Goal: Find specific page/section: Find specific page/section

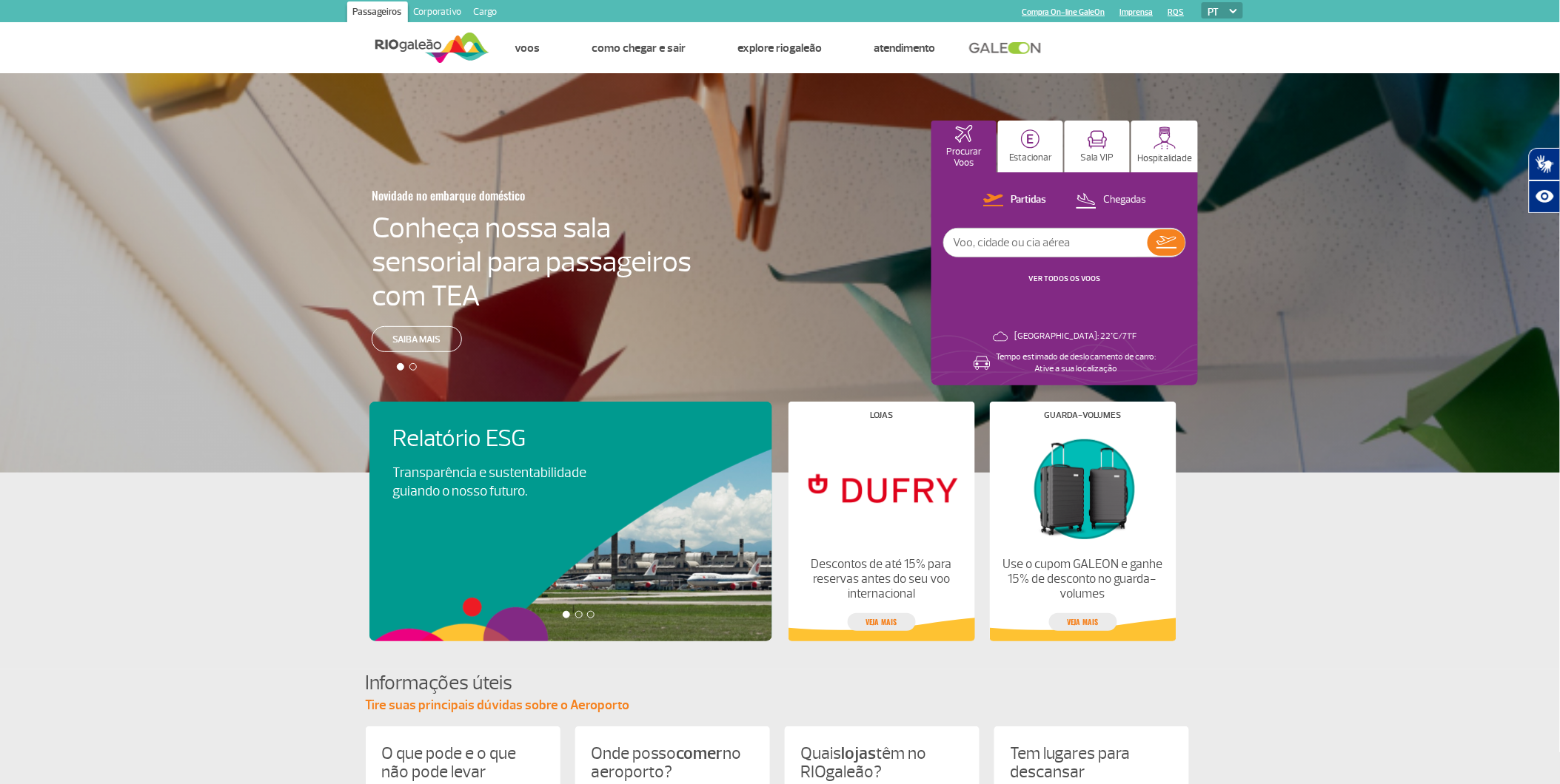
click at [479, 8] on link "Cargo" at bounding box center [486, 13] width 36 height 23
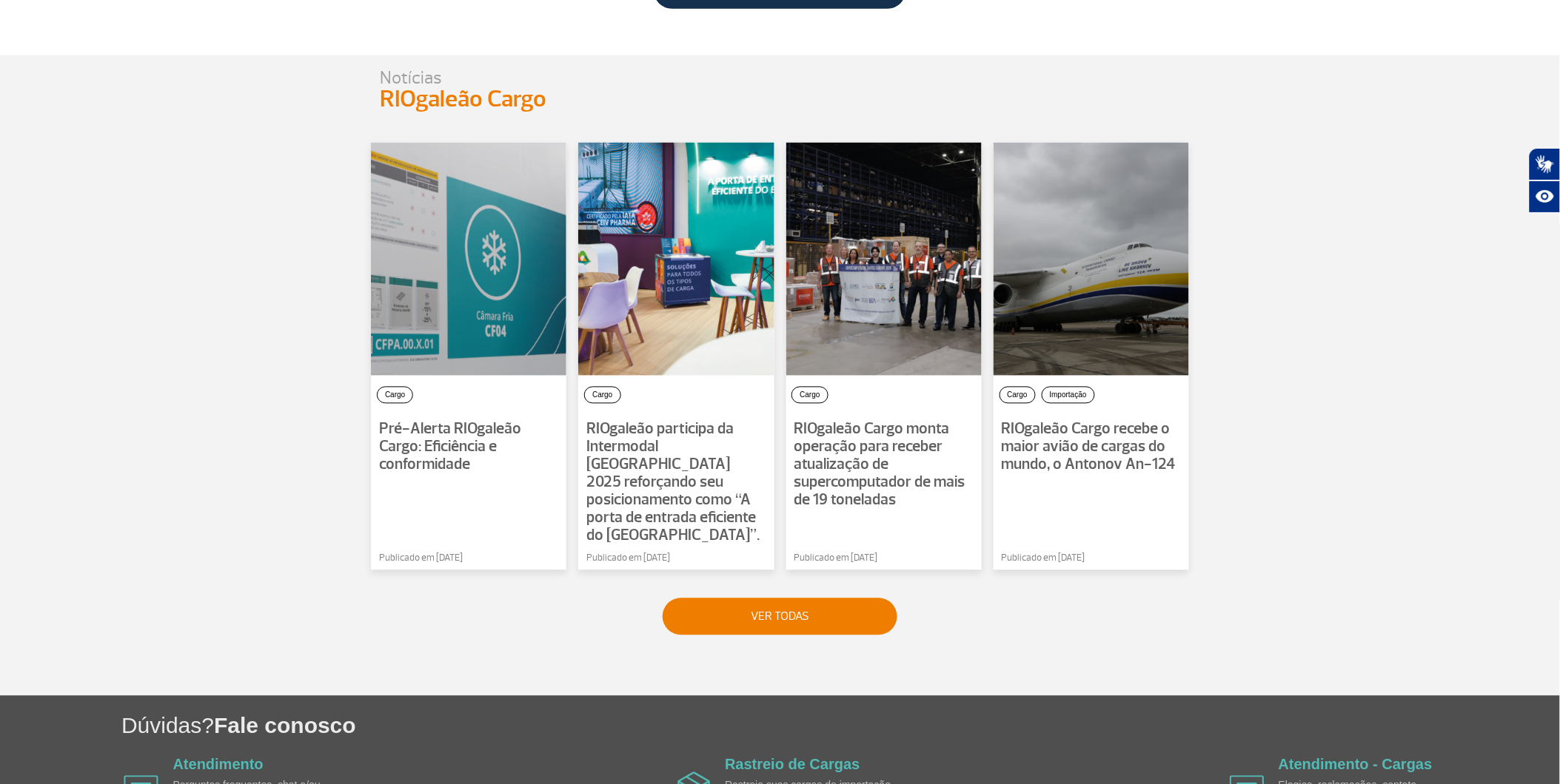
scroll to position [1005, 0]
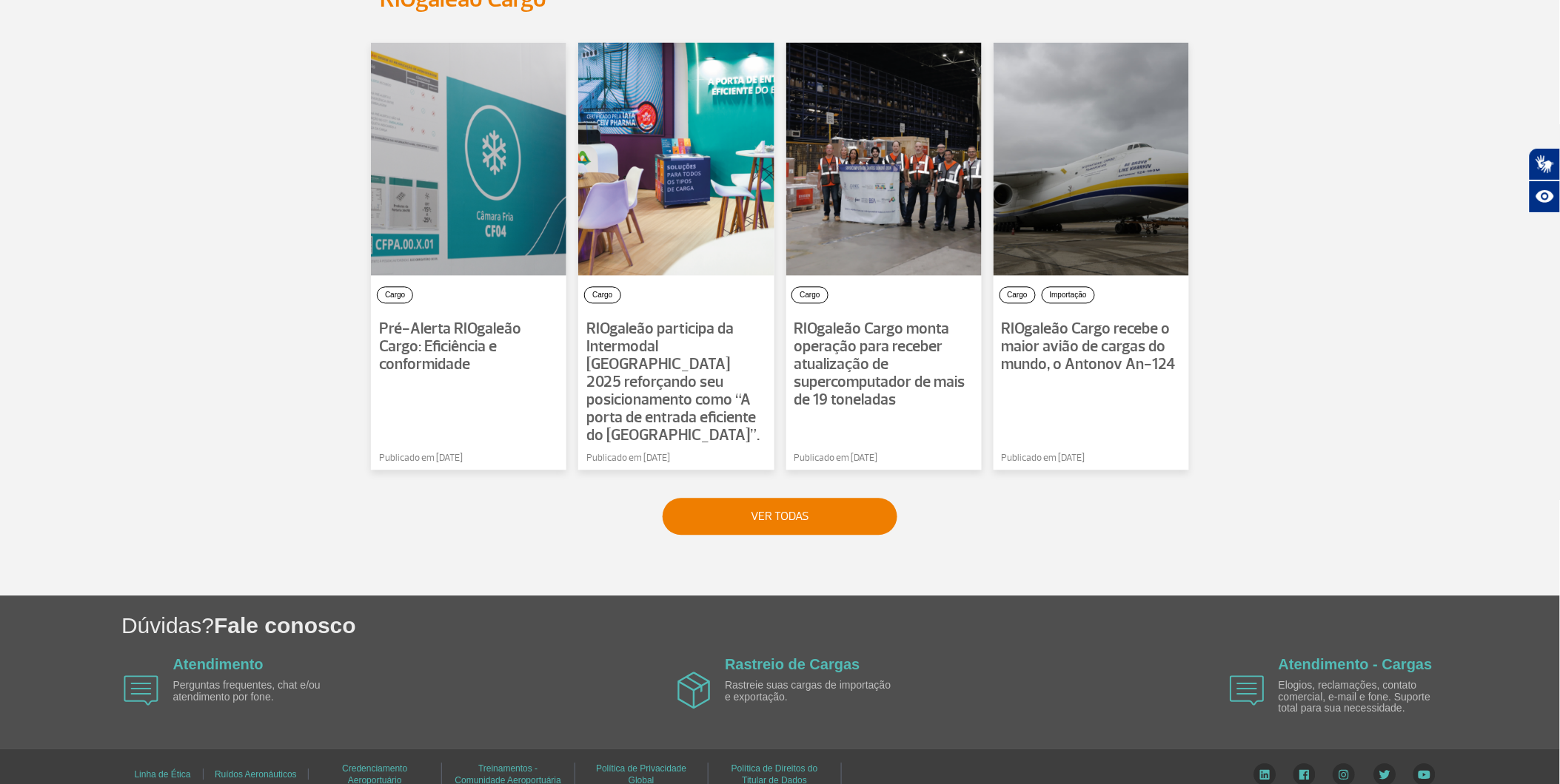
click at [150, 676] on img at bounding box center [140, 691] width 35 height 30
click at [191, 656] on link "Atendimento" at bounding box center [218, 663] width 91 height 16
